Goal: Obtain resource: Obtain resource

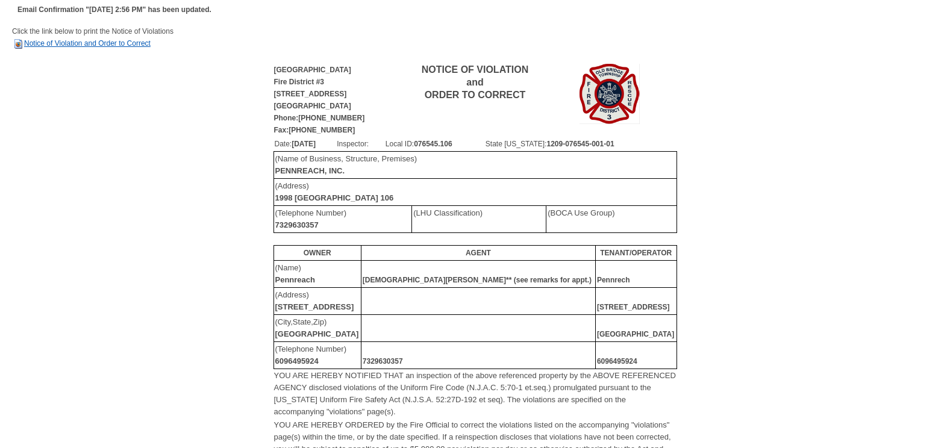
click at [72, 42] on link "Notice of Violation and Order to Correct" at bounding box center [81, 43] width 139 height 8
click at [93, 43] on link "Notice of Violation and Order to Correct" at bounding box center [81, 43] width 139 height 8
click at [57, 42] on link "Notice of Violation and Order to Correct" at bounding box center [81, 43] width 139 height 8
